Goal: Find specific page/section: Find specific page/section

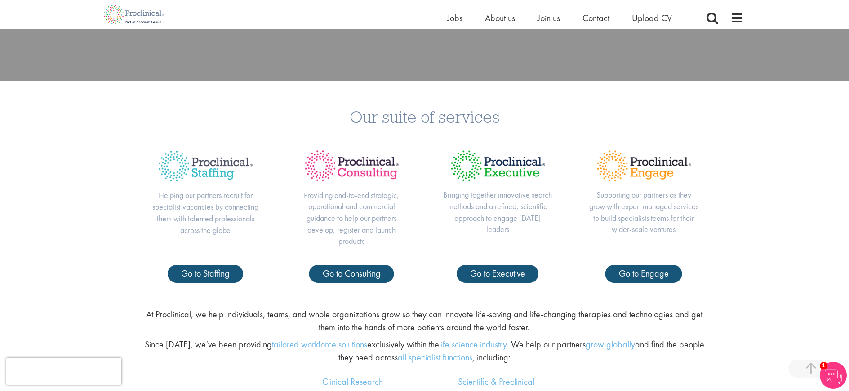
scroll to position [360, 0]
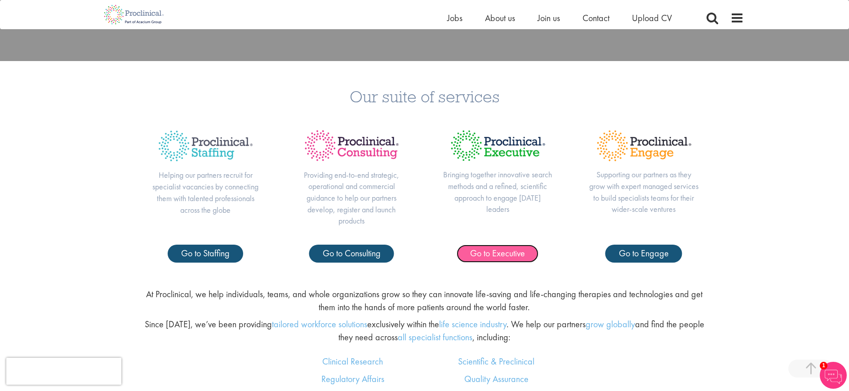
click at [488, 256] on span "Go to Executive" at bounding box center [497, 254] width 55 height 12
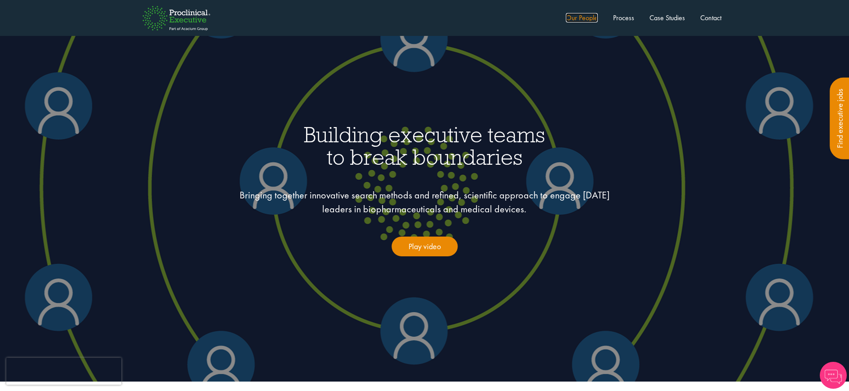
click at [578, 16] on link "Our People" at bounding box center [582, 17] width 32 height 9
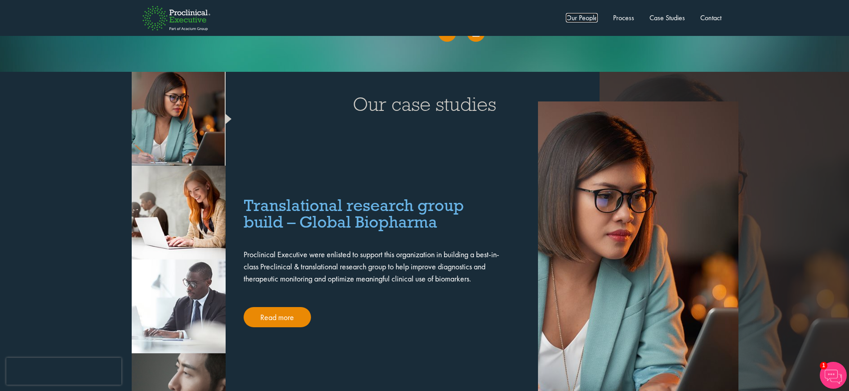
scroll to position [1709, 0]
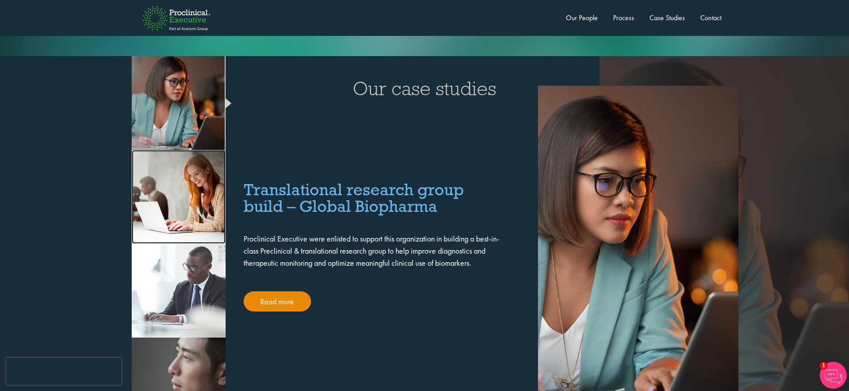
click at [197, 160] on link at bounding box center [179, 197] width 94 height 94
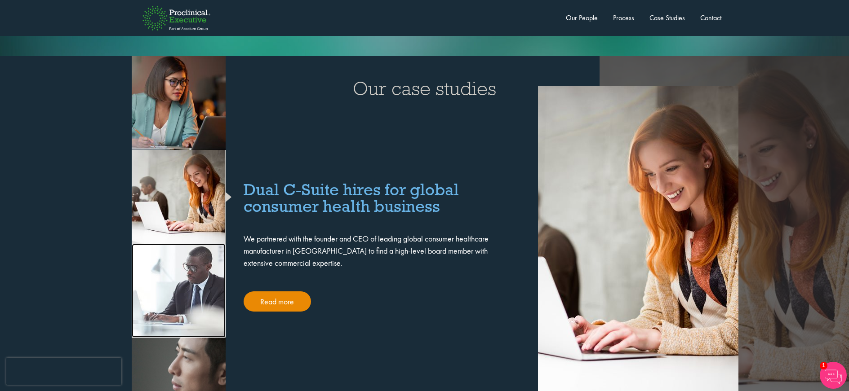
click at [192, 260] on link at bounding box center [179, 291] width 94 height 94
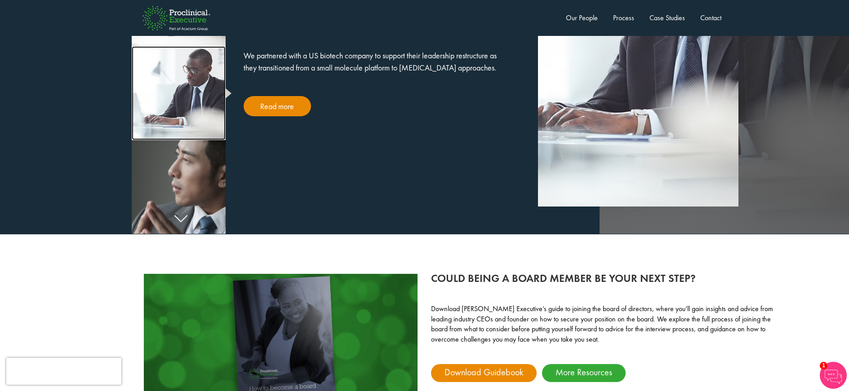
scroll to position [1933, 0]
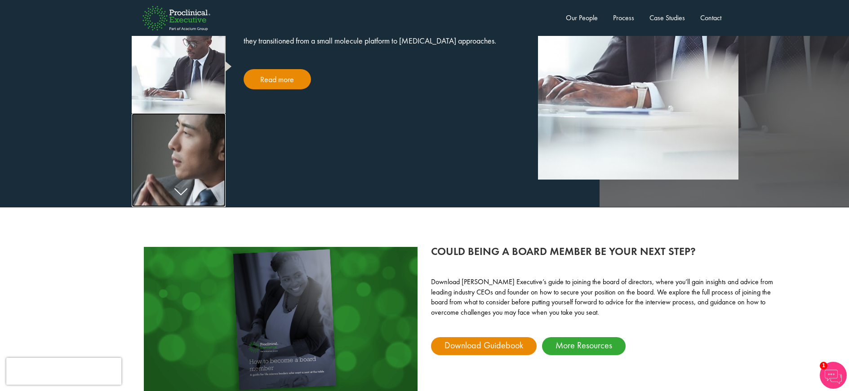
click at [174, 145] on link at bounding box center [179, 160] width 94 height 94
